Goal: Task Accomplishment & Management: Complete application form

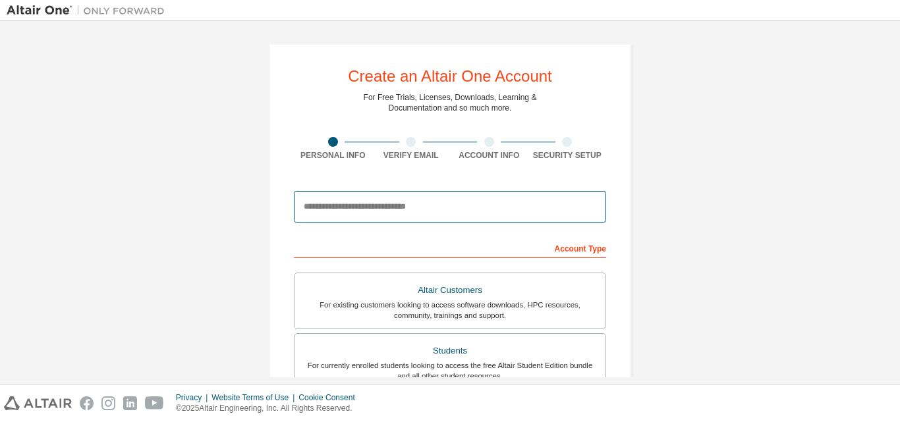
click at [387, 209] on input "email" at bounding box center [450, 207] width 312 height 32
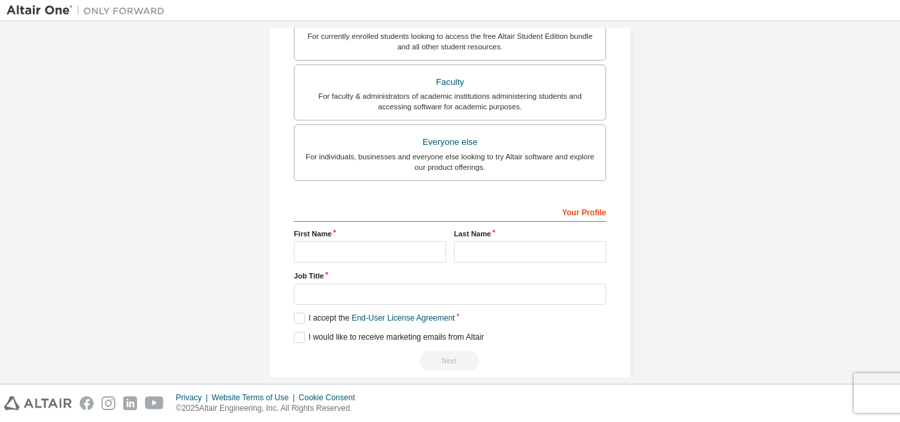
scroll to position [198, 0]
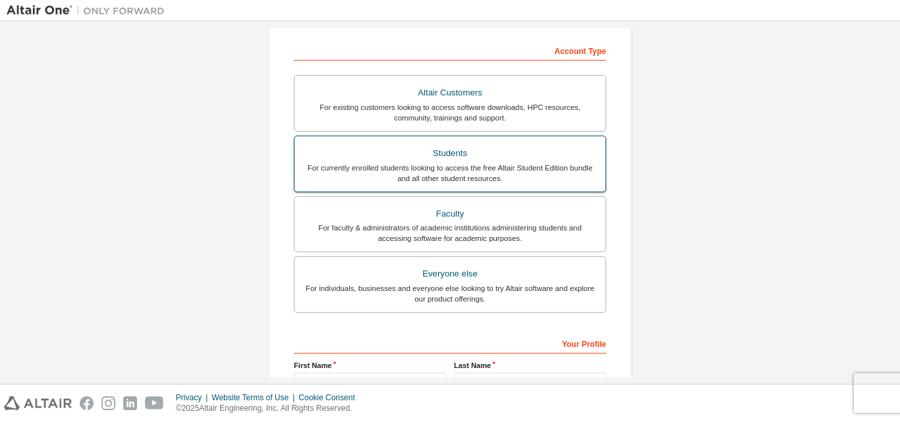
type input "**********"
click at [517, 168] on div "For currently enrolled students looking to access the free Altair Student Editi…" at bounding box center [450, 173] width 295 height 21
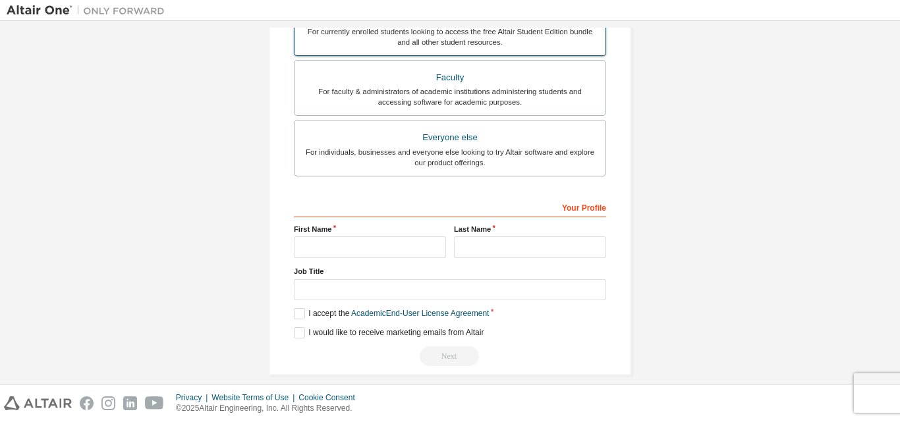
scroll to position [348, 0]
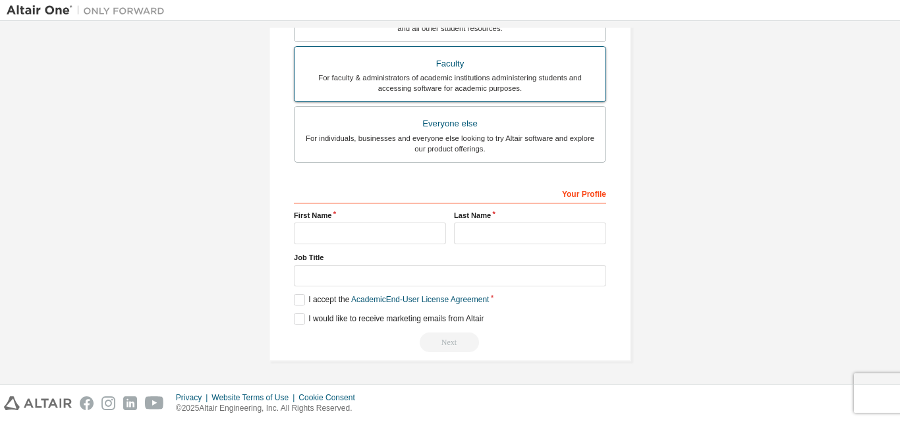
click at [535, 69] on div "Faculty" at bounding box center [450, 64] width 295 height 18
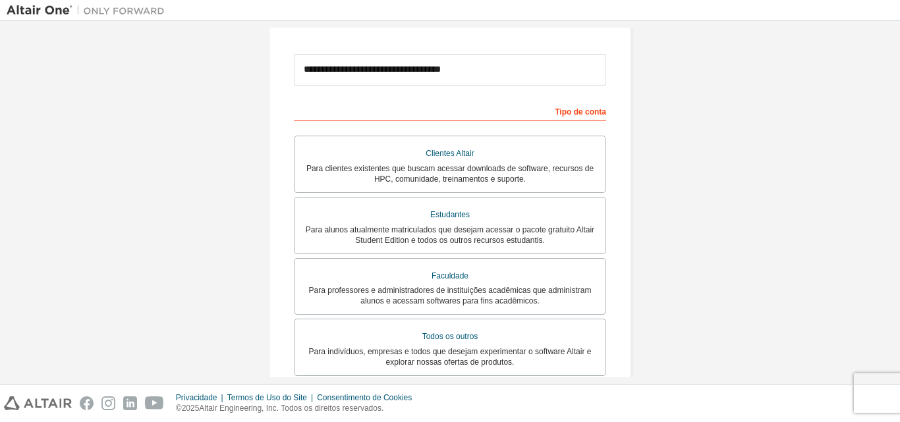
scroll to position [164, 0]
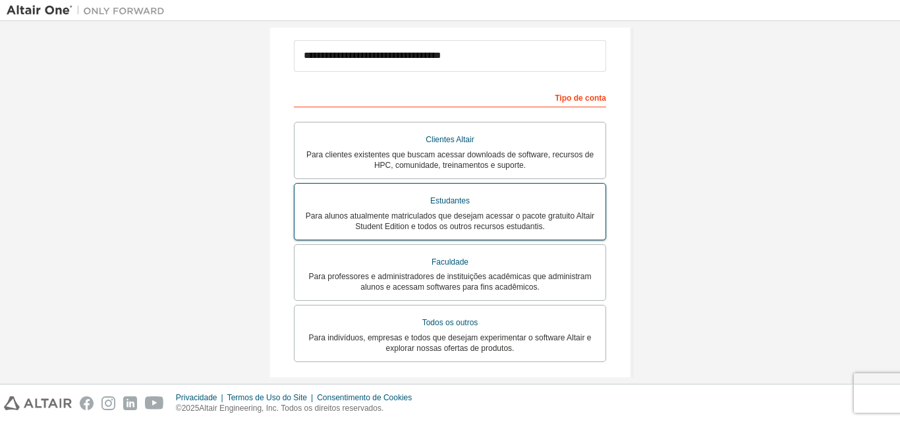
click at [559, 236] on label "Estudantes Para alunos atualmente matriculados que desejam acessar o pacote gra…" at bounding box center [450, 211] width 312 height 57
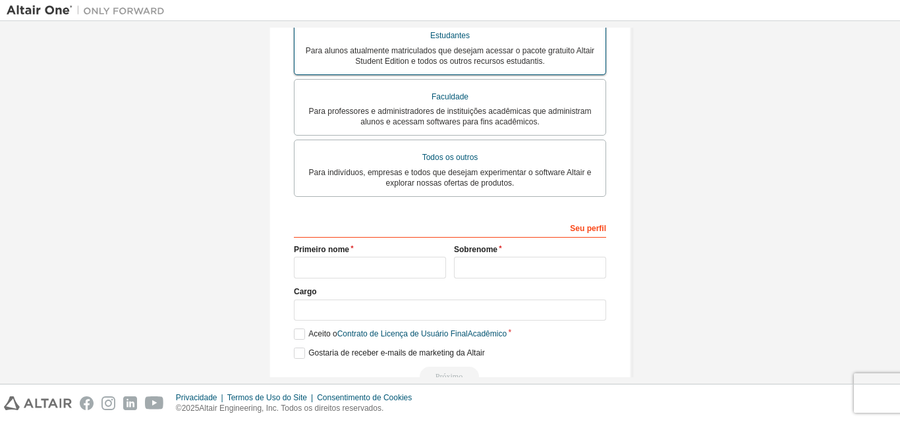
scroll to position [371, 0]
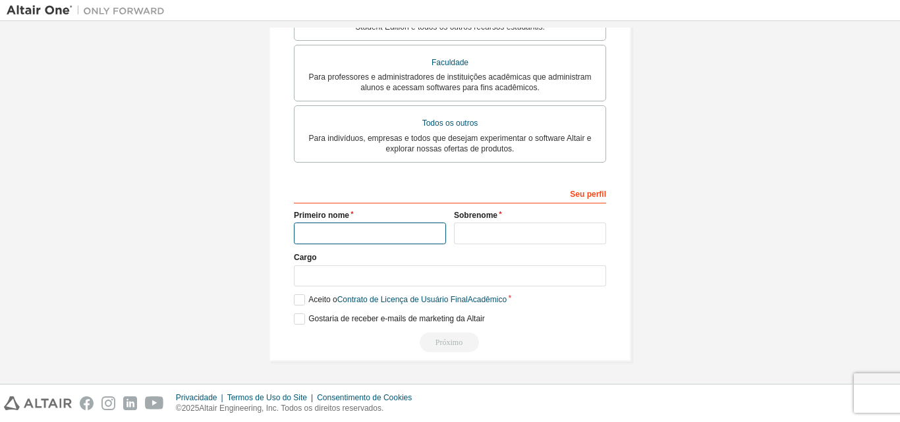
click at [401, 229] on input "text" at bounding box center [370, 234] width 152 height 22
type input "*********"
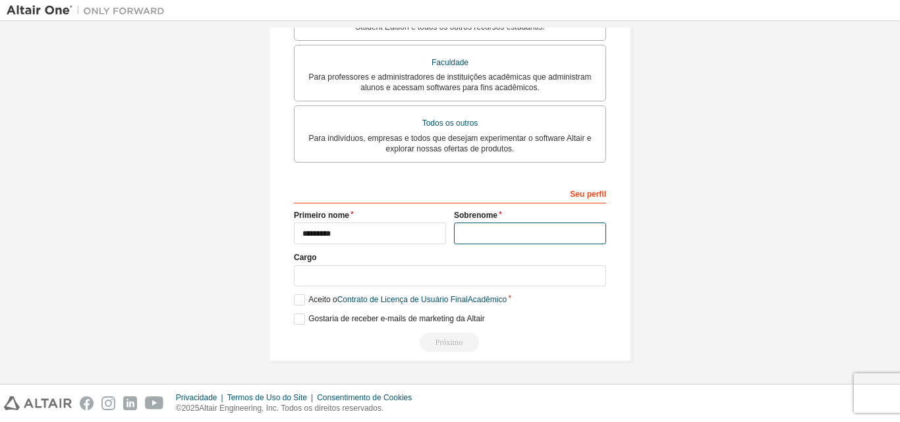
click at [465, 236] on input "text" at bounding box center [530, 234] width 152 height 22
type input "******"
click at [443, 291] on div "Seu perfil Primeiro nome ********* Sobrenome ****** Cargo Forneça o estado/prov…" at bounding box center [450, 268] width 312 height 171
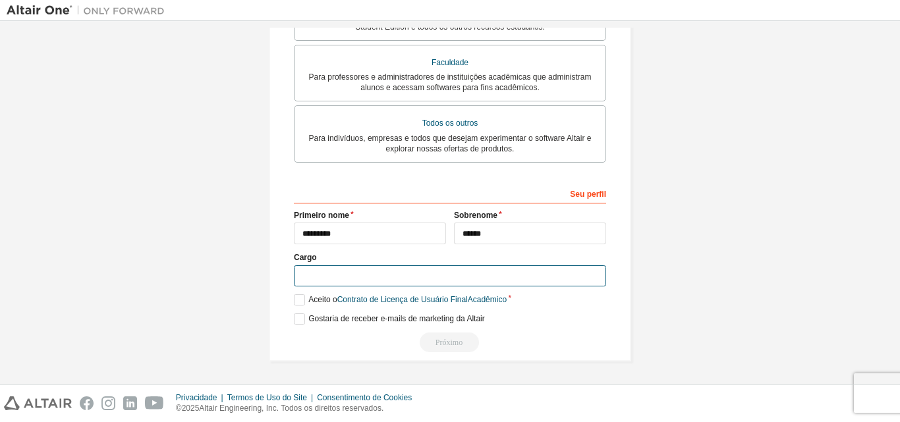
click at [443, 279] on input "text" at bounding box center [450, 277] width 312 height 22
type input "*********"
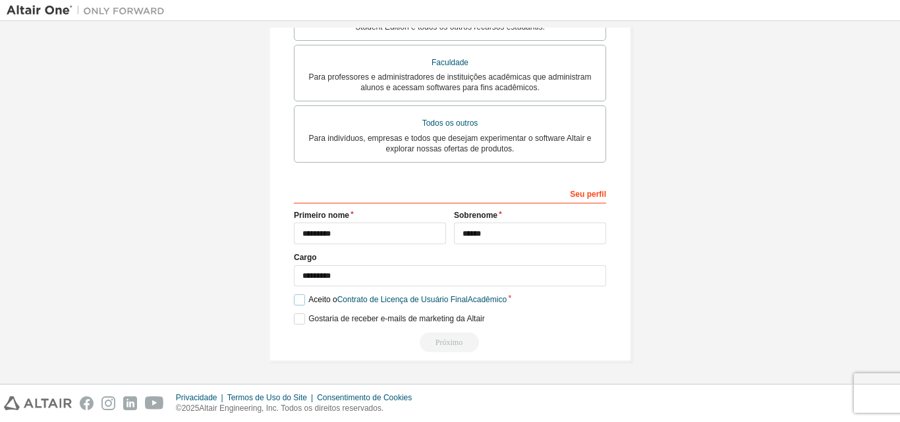
click at [296, 302] on label "Aceito o Contrato de Licença de Usuário Final Acadêmico" at bounding box center [400, 300] width 213 height 11
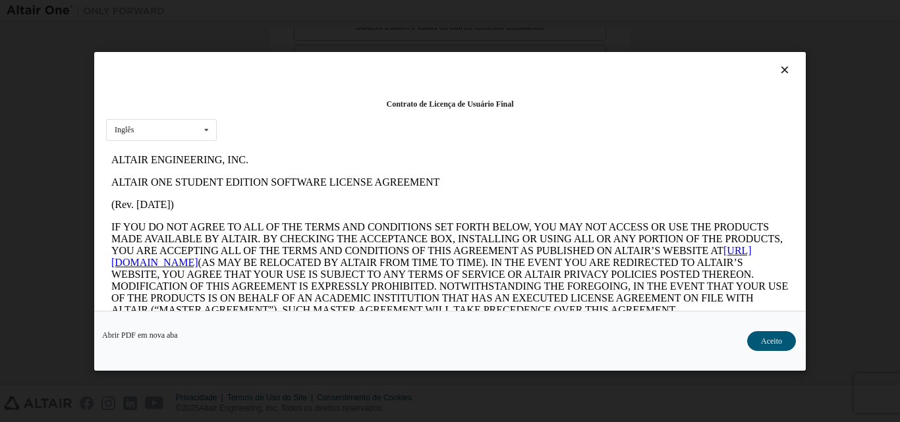
scroll to position [0, 0]
click at [205, 128] on icon at bounding box center [206, 129] width 16 height 20
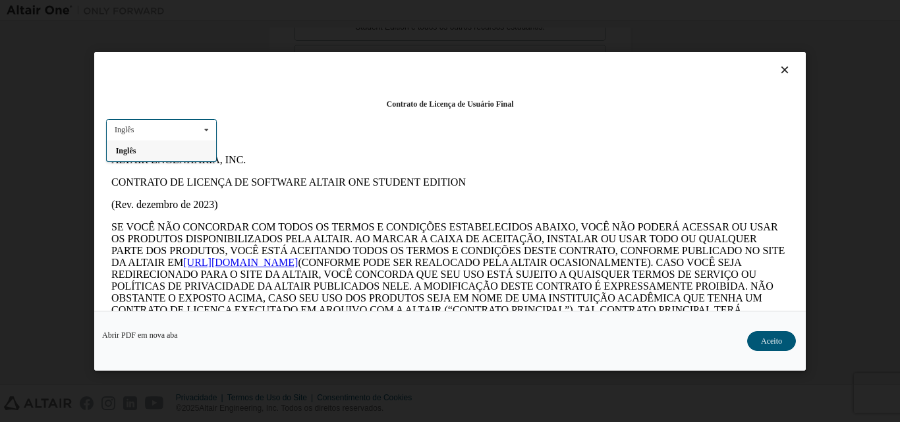
click at [196, 152] on div "Inglês" at bounding box center [161, 150] width 109 height 21
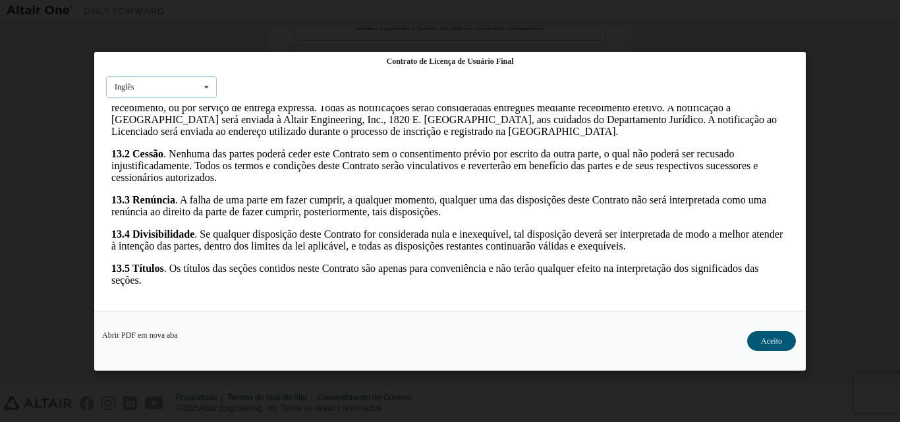
scroll to position [2365, 0]
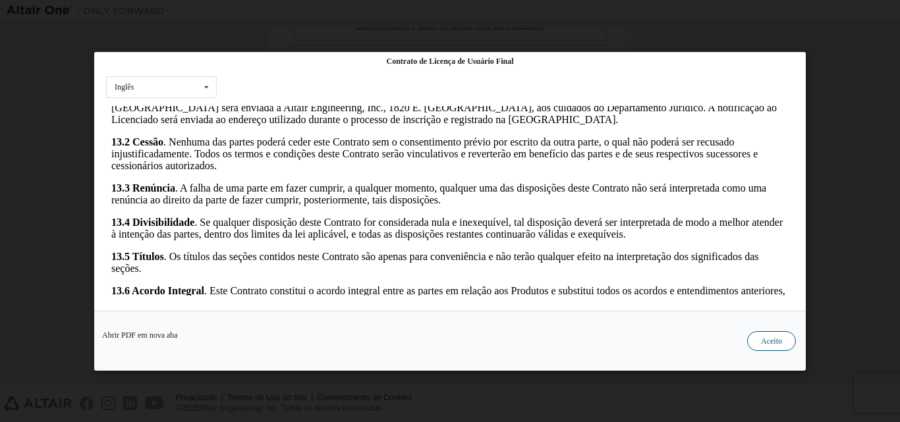
click at [776, 335] on button "Aceito" at bounding box center [771, 341] width 49 height 20
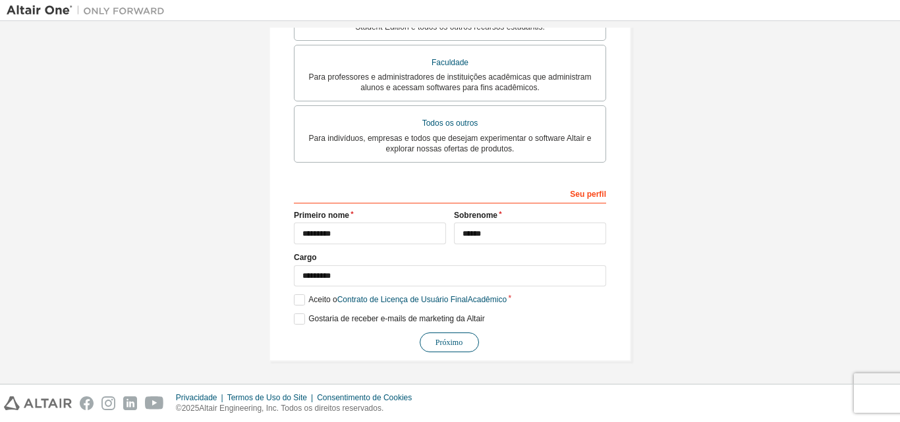
click at [438, 334] on button "Próximo" at bounding box center [449, 343] width 59 height 20
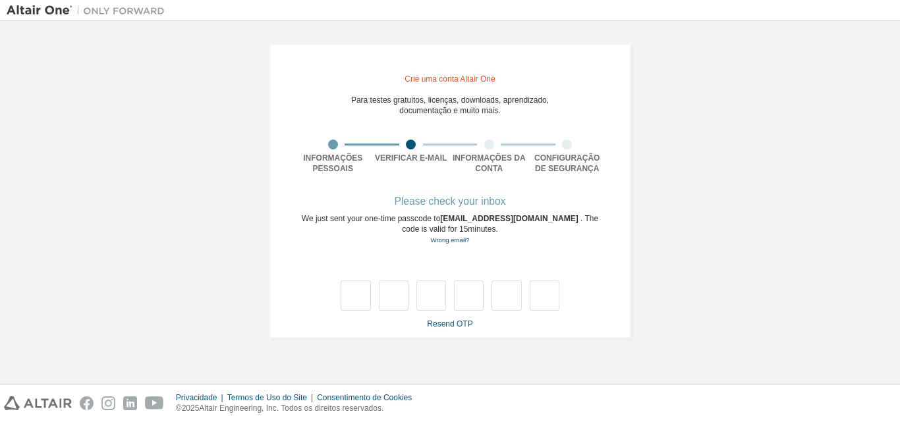
scroll to position [0, 0]
type input "*"
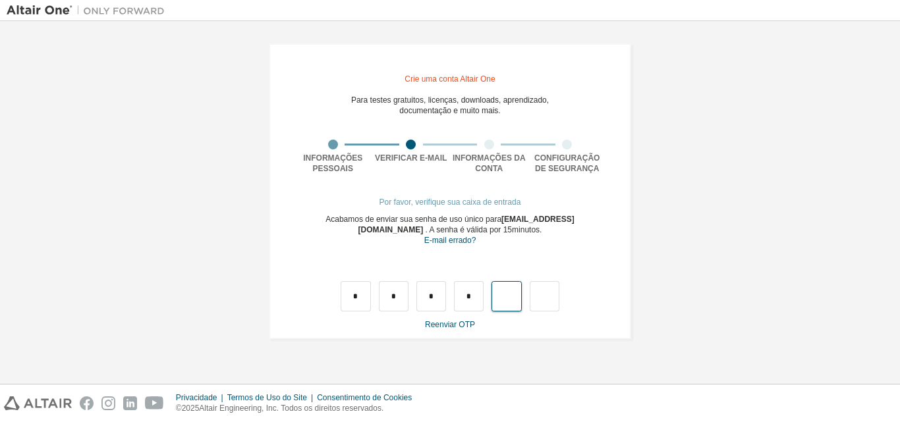
type input "*"
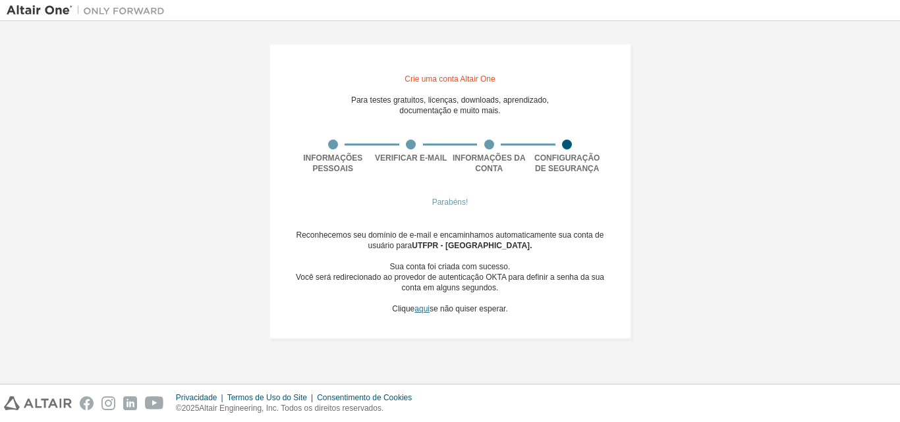
click at [426, 311] on font "aqui" at bounding box center [422, 309] width 15 height 9
